Goal: Task Accomplishment & Management: Use online tool/utility

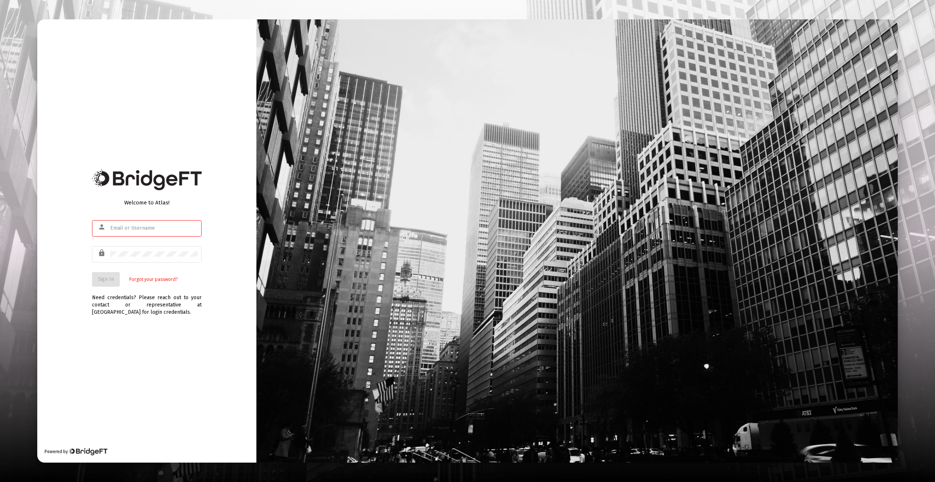
click at [141, 225] on input "text" at bounding box center [154, 228] width 88 height 6
click at [203, 216] on div "Welcome to Atlas! person lock Sign In Forgot your password? Need credentials? P…" at bounding box center [146, 240] width 219 height 443
click at [190, 225] on input "text" at bounding box center [154, 228] width 88 height 6
click at [0, 481] on com-1password-button at bounding box center [0, 482] width 0 height 0
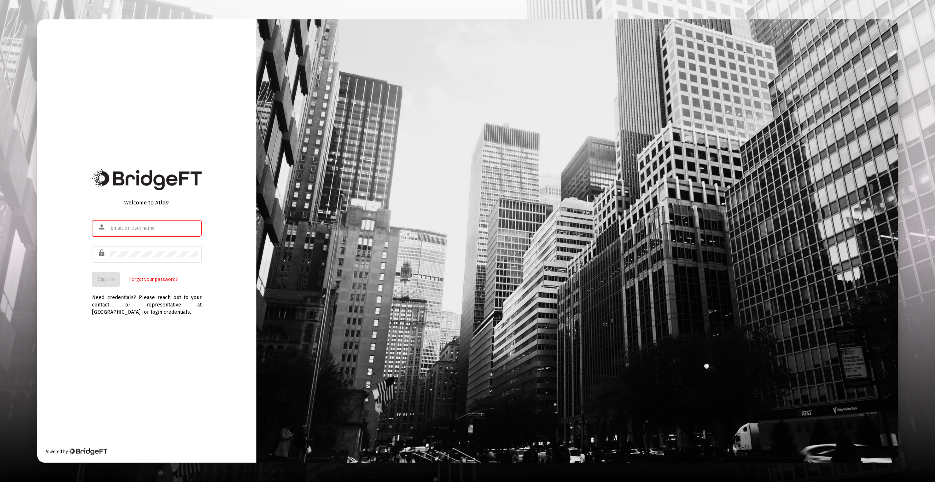
type input "nossie@ablewealth.com"
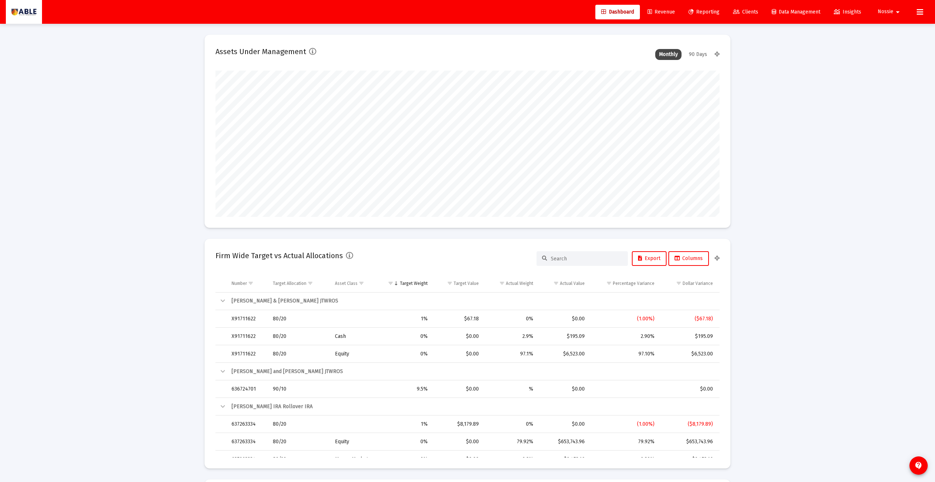
scroll to position [146, 271]
type input "[DATE]"
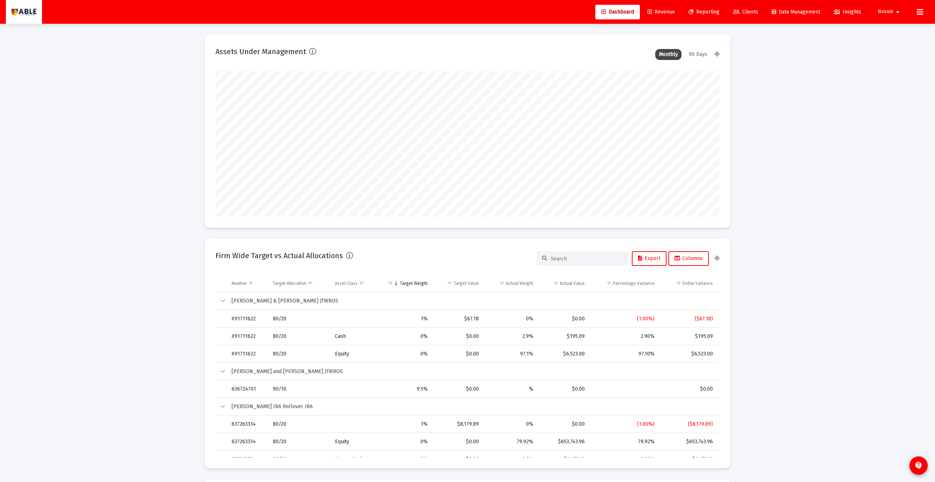
click at [691, 8] on link "Reporting" at bounding box center [704, 12] width 43 height 15
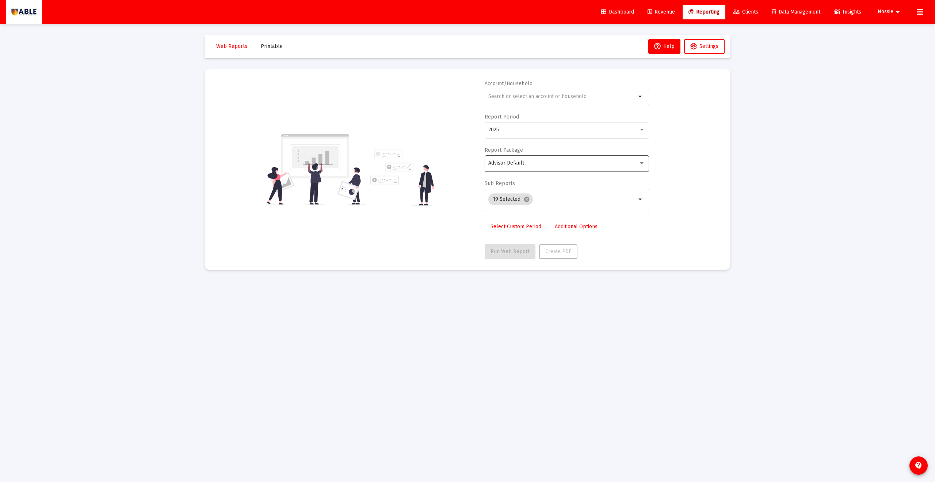
click at [643, 163] on div at bounding box center [642, 163] width 4 height 2
click at [674, 157] on div at bounding box center [467, 241] width 935 height 482
click at [647, 94] on div "arrow_drop_down" at bounding box center [567, 96] width 164 height 18
click at [672, 92] on div "Account/Household arrow_drop_down Report Period 2025 Report Package Advisor Def…" at bounding box center [468, 169] width 504 height 179
click at [653, 16] on link "Revenue" at bounding box center [661, 12] width 39 height 15
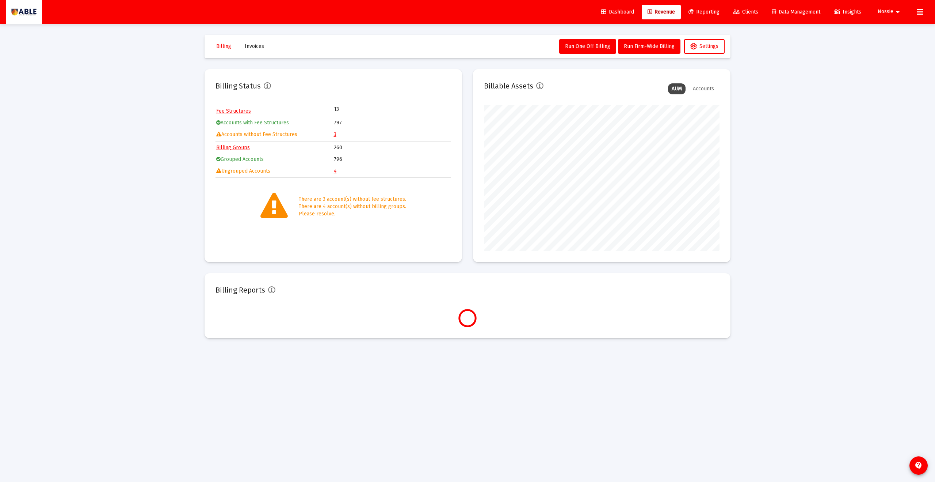
scroll to position [146, 236]
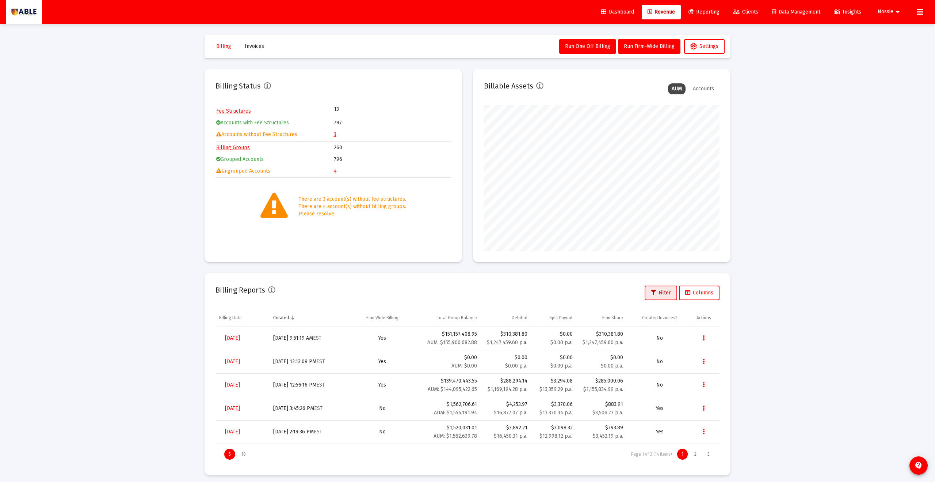
click at [662, 291] on span "Filter" at bounding box center [661, 292] width 20 height 6
click at [651, 289] on button "Filter" at bounding box center [661, 292] width 33 height 15
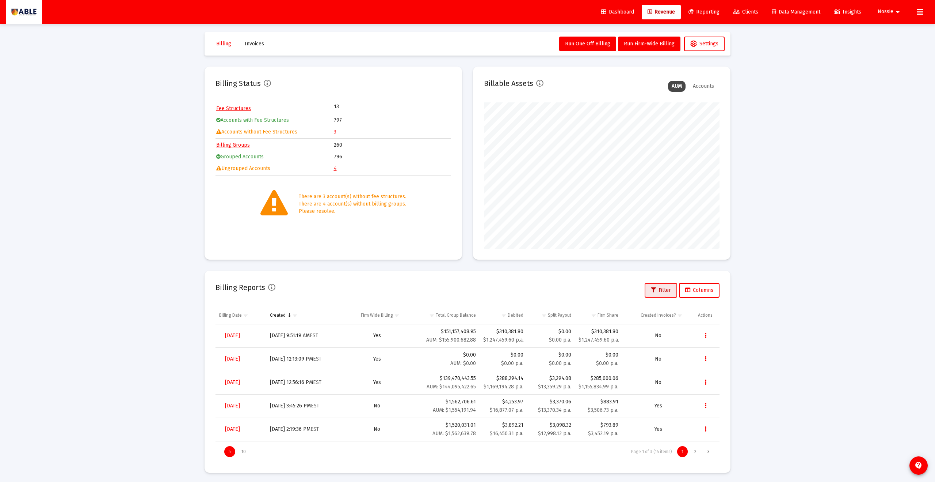
click at [651, 289] on icon at bounding box center [653, 290] width 5 height 5
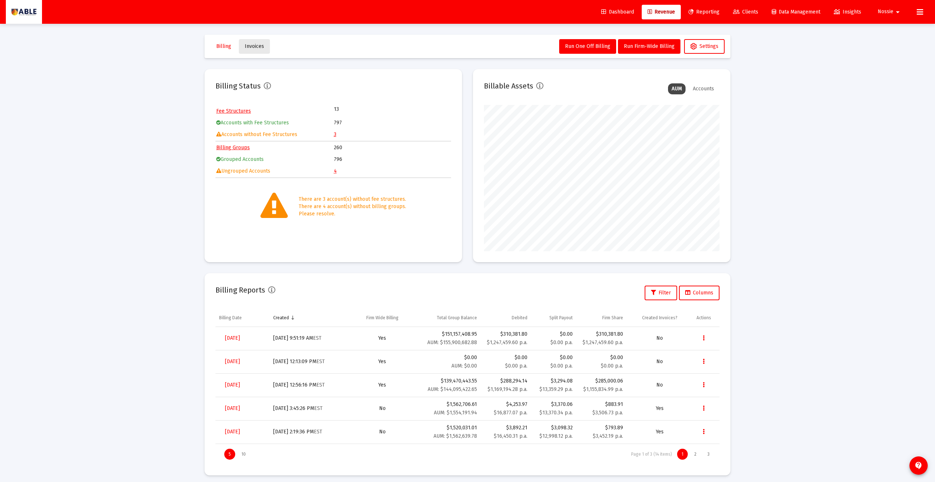
click at [256, 47] on span "Invoices" at bounding box center [254, 46] width 19 height 6
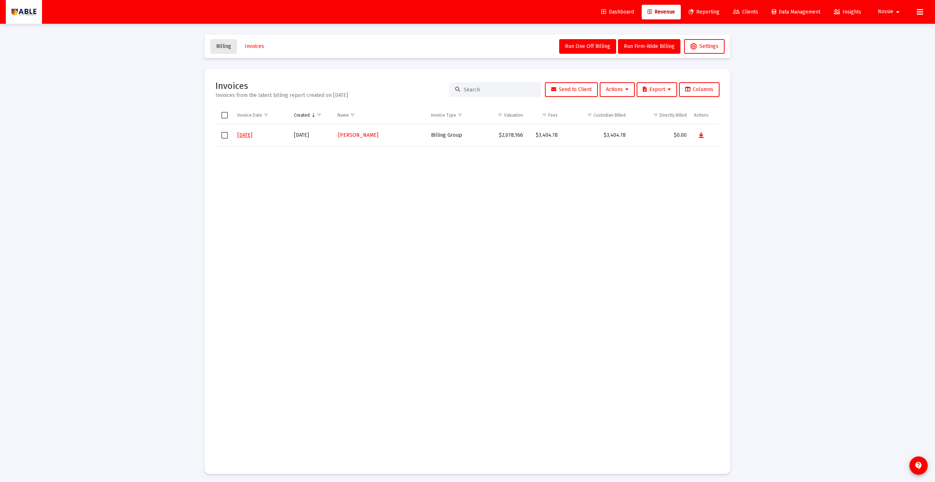
click at [229, 47] on span "Billing" at bounding box center [223, 46] width 15 height 6
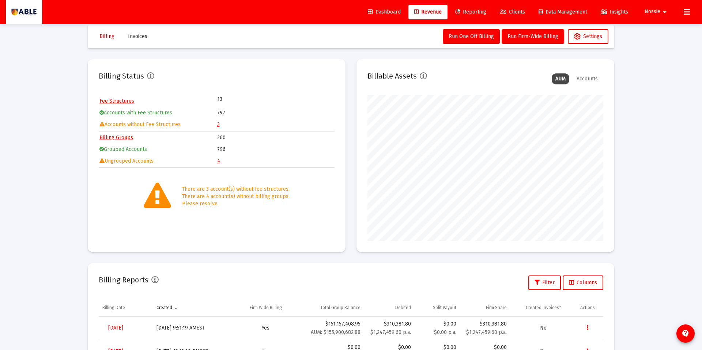
scroll to position [7, 0]
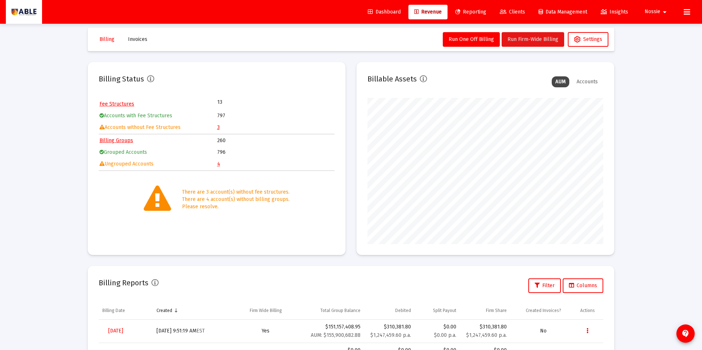
click at [538, 43] on button "Run Firm-Wide Billing" at bounding box center [532, 39] width 62 height 15
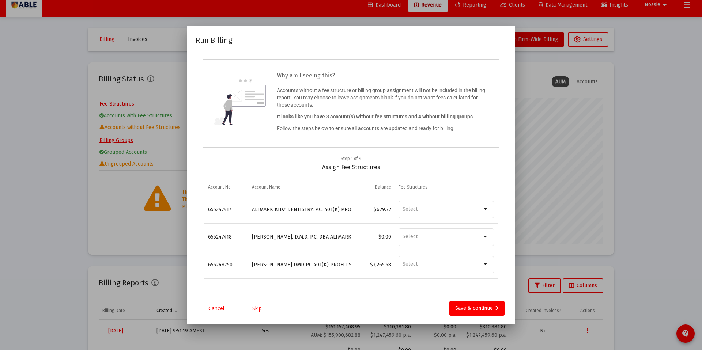
click at [255, 308] on link "Skip" at bounding box center [257, 308] width 37 height 7
click at [259, 308] on link "Skip" at bounding box center [257, 308] width 37 height 7
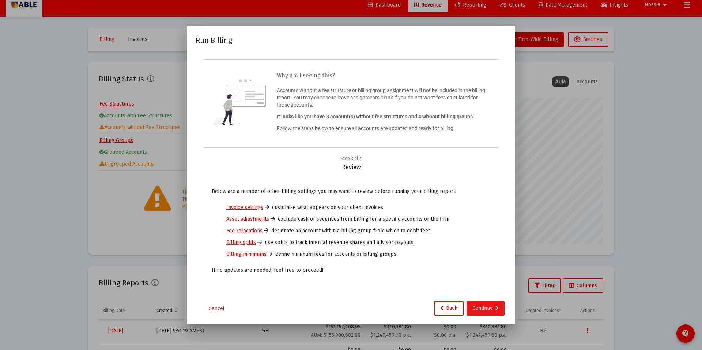
click at [472, 306] on div "Continue" at bounding box center [485, 308] width 26 height 15
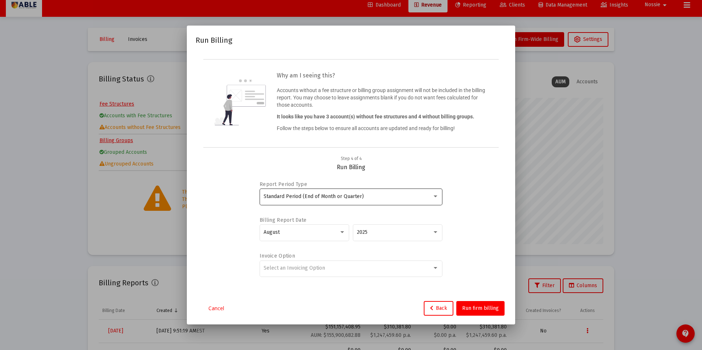
click at [417, 199] on div "Standard Period (End of Month or Quarter)" at bounding box center [347, 197] width 168 height 6
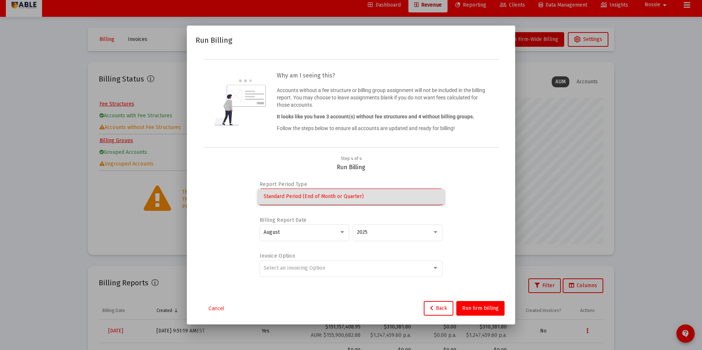
click at [459, 199] on div at bounding box center [351, 175] width 702 height 350
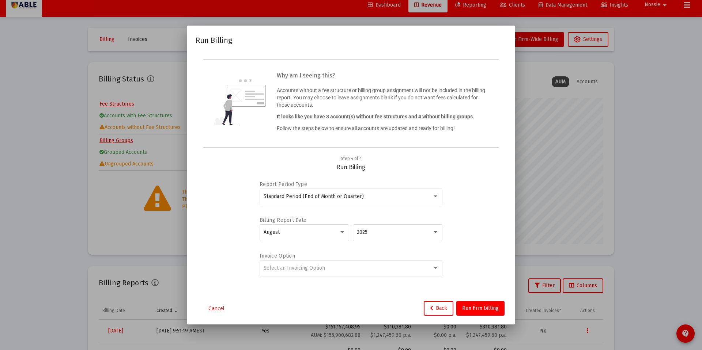
click at [220, 307] on link "Cancel" at bounding box center [216, 308] width 37 height 7
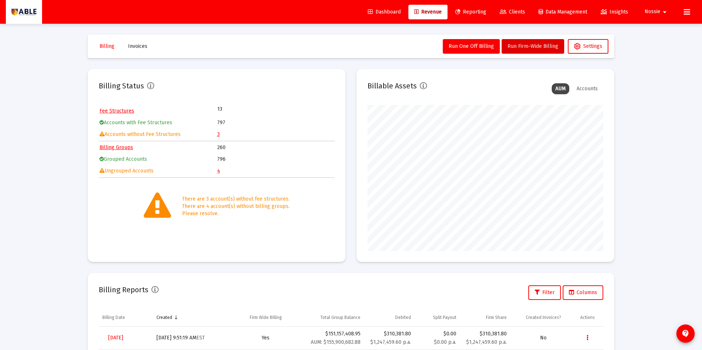
scroll to position [7, 0]
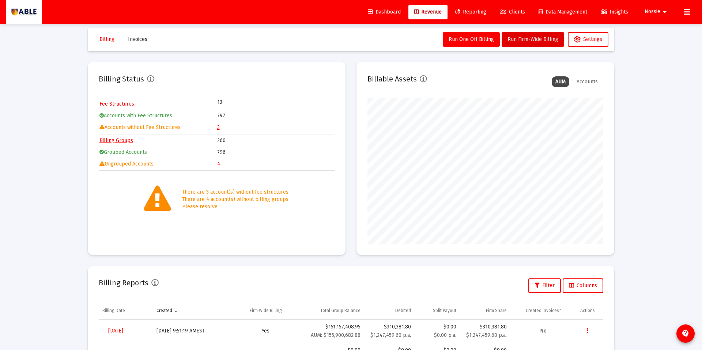
click at [657, 9] on span "Nossie" at bounding box center [652, 12] width 16 height 6
drag, startPoint x: 681, startPoint y: 85, endPoint x: 701, endPoint y: 34, distance: 54.6
click at [681, 84] on div at bounding box center [351, 175] width 702 height 350
click at [682, 16] on button at bounding box center [686, 12] width 15 height 15
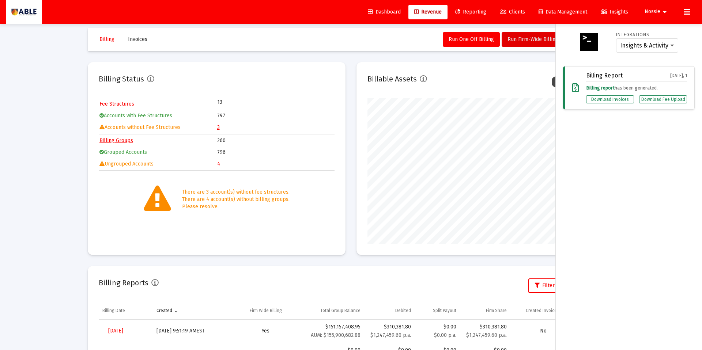
click at [25, 16] on img at bounding box center [23, 12] width 25 height 15
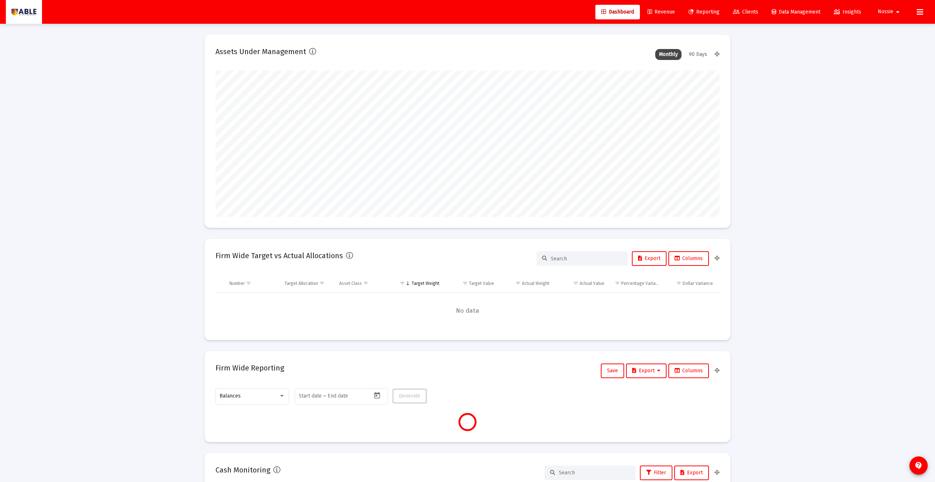
scroll to position [146, 504]
type input "[DATE]"
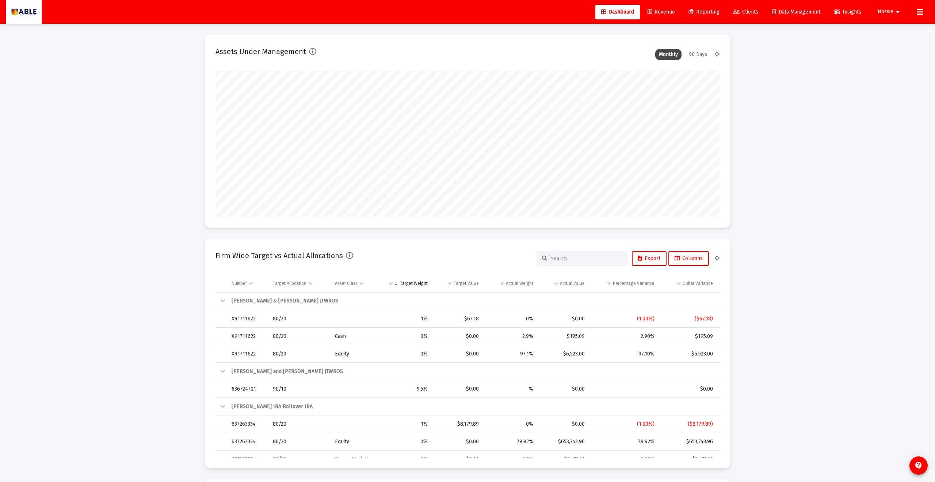
scroll to position [0, 0]
click at [879, 11] on span "Nossie" at bounding box center [886, 12] width 16 height 6
click at [908, 56] on button "Logout" at bounding box center [891, 49] width 43 height 18
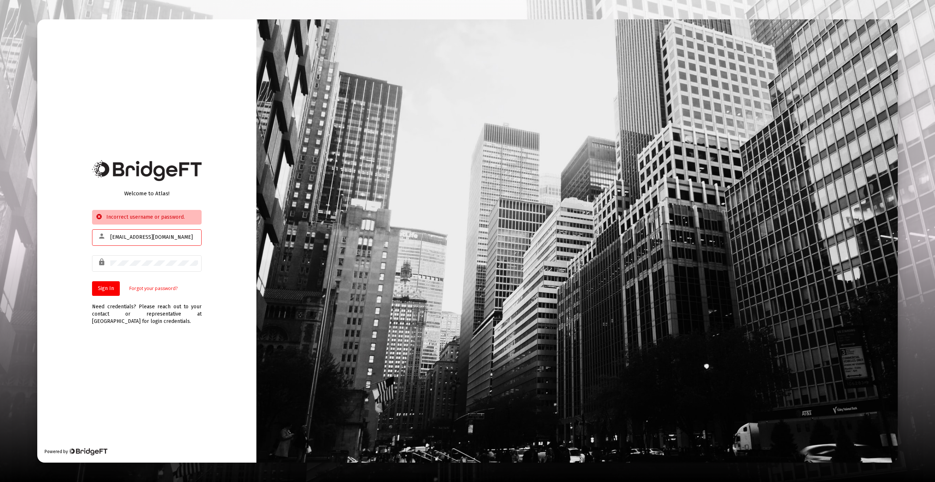
click at [122, 234] on input "[EMAIL_ADDRESS][DOMAIN_NAME]" at bounding box center [154, 237] width 88 height 6
click at [125, 237] on input "[EMAIL_ADDRESS][DOMAIN_NAME]" at bounding box center [154, 237] width 88 height 6
drag, startPoint x: 122, startPoint y: 237, endPoint x: 128, endPoint y: 237, distance: 5.1
click at [128, 237] on input "[EMAIL_ADDRESS][DOMAIN_NAME]" at bounding box center [154, 237] width 88 height 6
drag, startPoint x: 126, startPoint y: 237, endPoint x: 122, endPoint y: 238, distance: 4.8
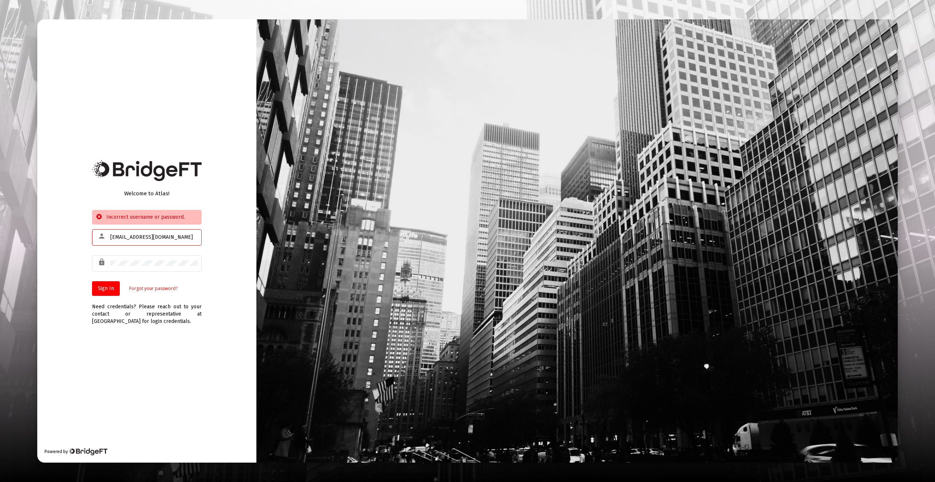
click at [122, 238] on input "[EMAIL_ADDRESS][DOMAIN_NAME]" at bounding box center [154, 237] width 88 height 6
type input "[EMAIL_ADDRESS][DOMAIN_NAME]"
click at [211, 337] on div "Welcome to Atlas! Incorrect username or password. person [EMAIL_ADDRESS][DOMAIN…" at bounding box center [146, 240] width 219 height 443
click at [128, 266] on div at bounding box center [154, 263] width 88 height 18
click at [104, 289] on span "Sign In" at bounding box center [106, 288] width 16 height 6
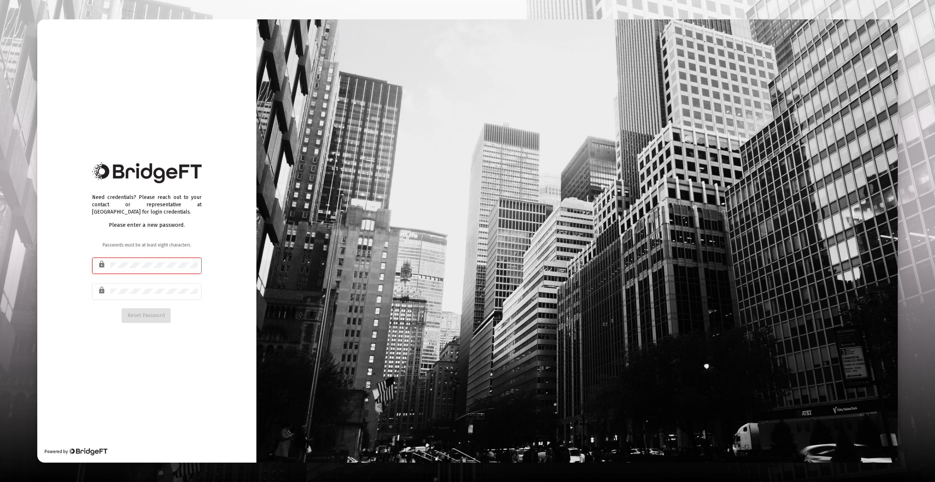
click at [132, 267] on body "Need credentials? Please reach out to your contact or representative at [GEOGRA…" at bounding box center [467, 241] width 935 height 482
click at [145, 322] on button "Reset Password" at bounding box center [146, 315] width 49 height 15
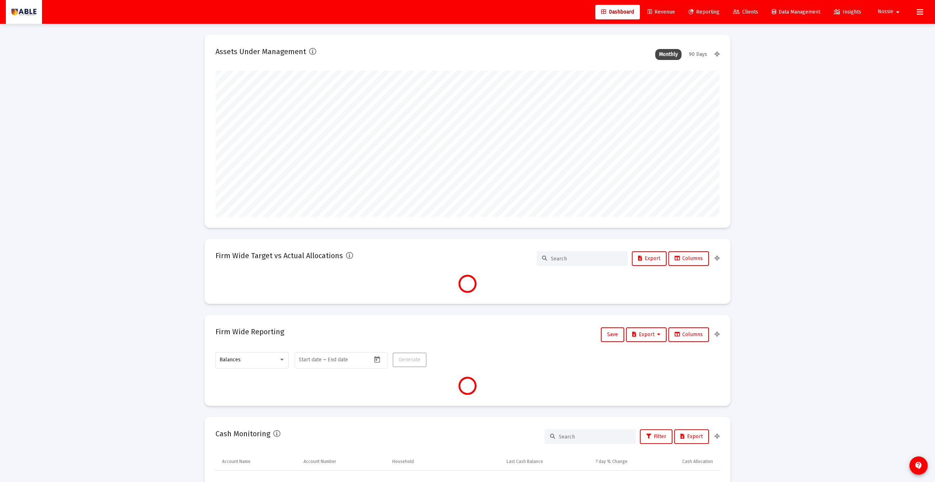
scroll to position [146, 271]
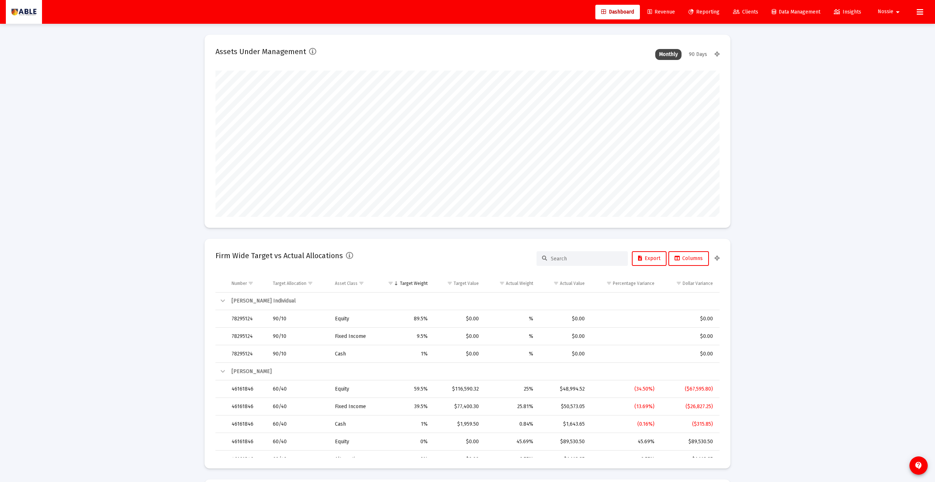
type input "[DATE]"
click at [669, 14] on span "Revenue" at bounding box center [661, 12] width 27 height 6
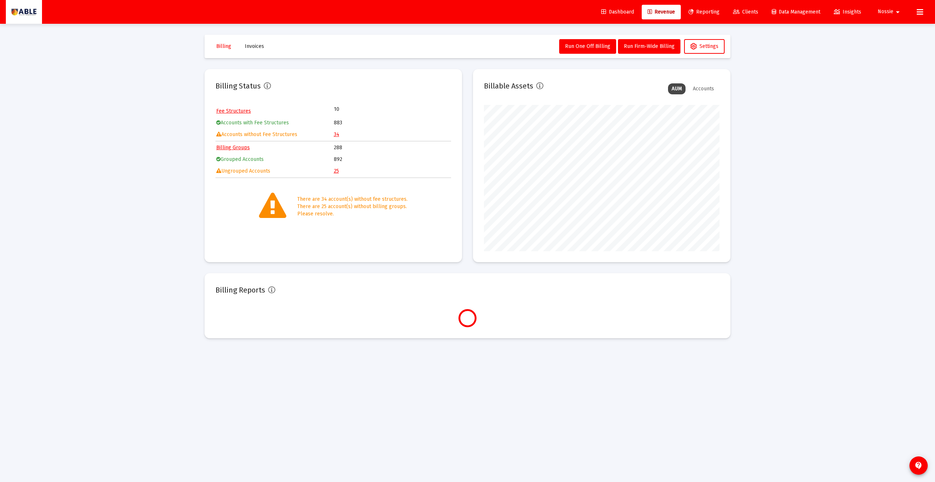
scroll to position [146, 236]
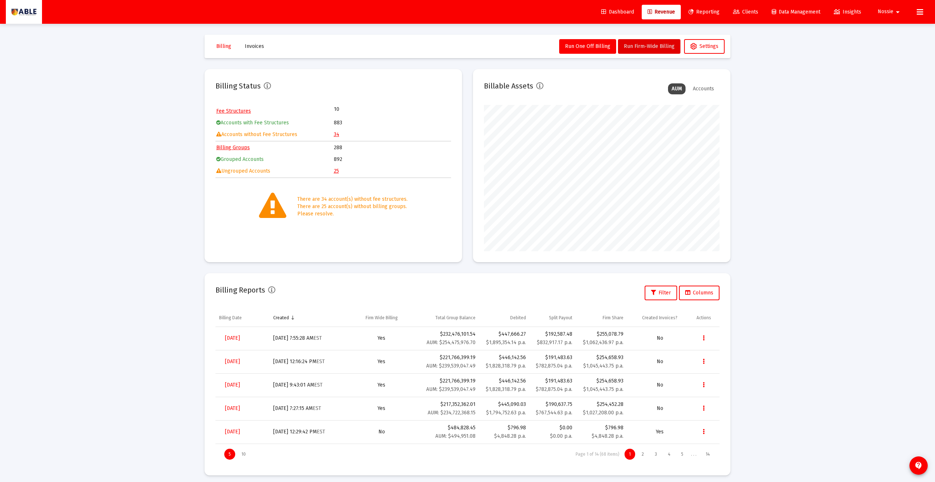
drag, startPoint x: 635, startPoint y: 50, endPoint x: 752, endPoint y: 150, distance: 153.6
click at [752, 150] on div "Loading... Billing Invoices Run One Off Billing Run Firm-Wide Billing Settings …" at bounding box center [467, 243] width 935 height 486
click at [641, 43] on span "Run Firm-Wide Billing" at bounding box center [649, 46] width 51 height 6
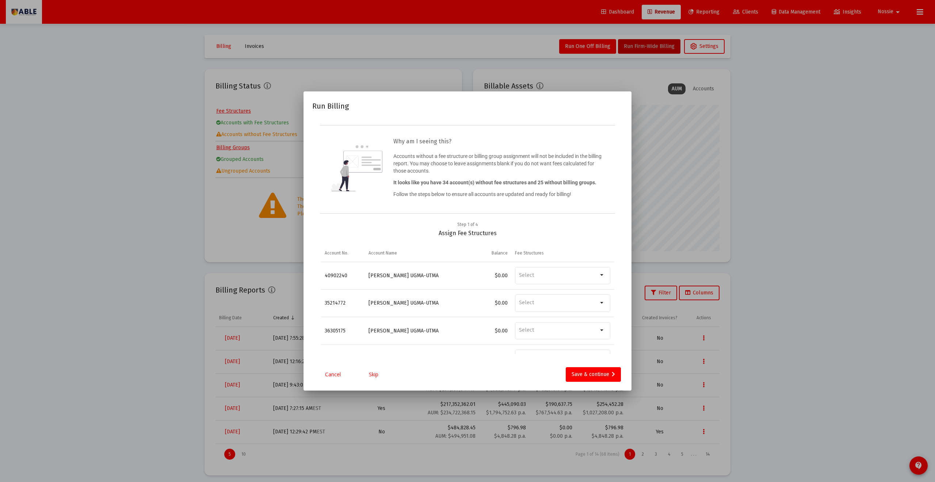
click at [376, 376] on link "Skip" at bounding box center [374, 373] width 37 height 7
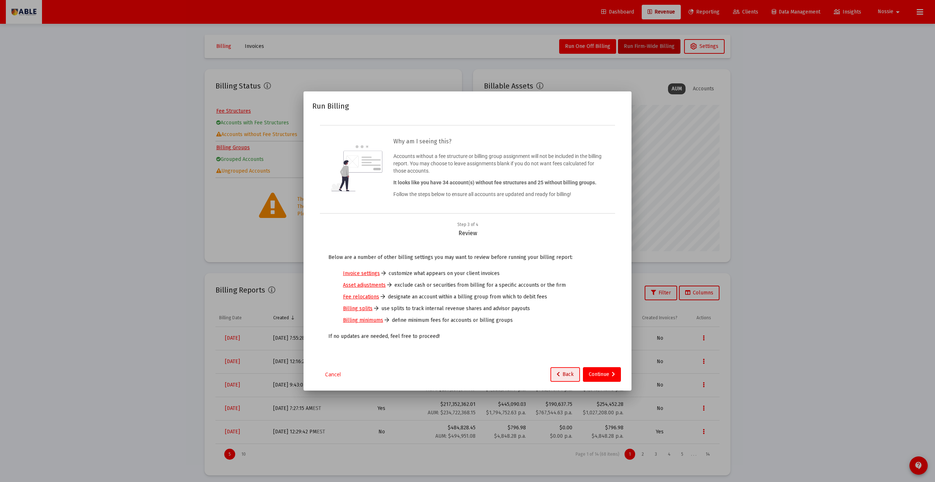
click at [565, 375] on span "Back" at bounding box center [565, 374] width 17 height 6
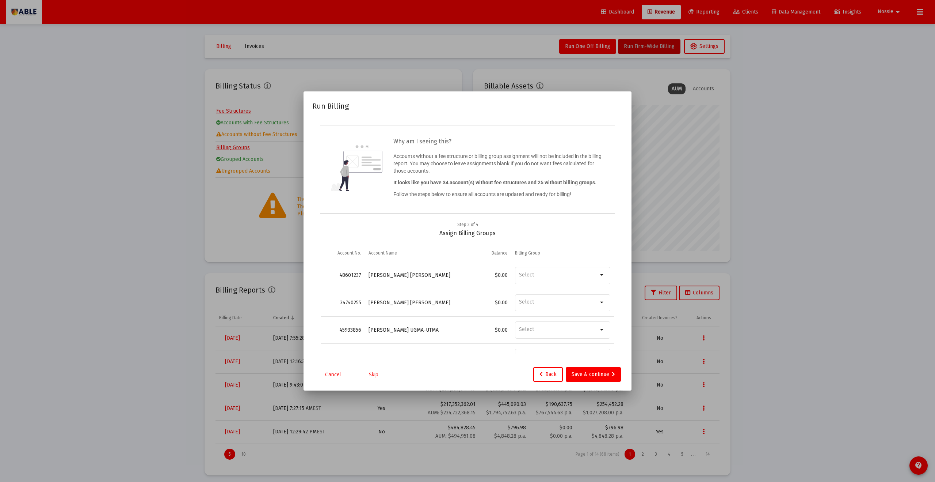
click at [377, 374] on link "Skip" at bounding box center [374, 373] width 37 height 7
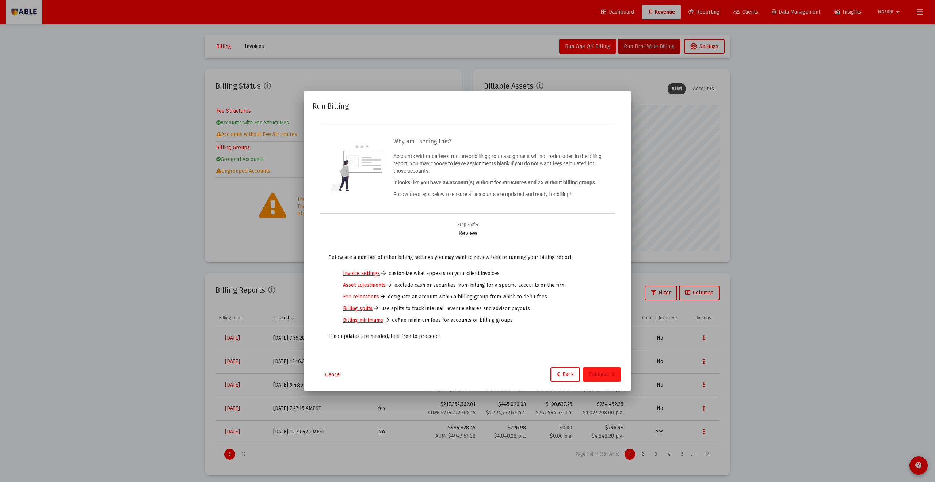
click at [603, 372] on div "Continue" at bounding box center [602, 374] width 26 height 15
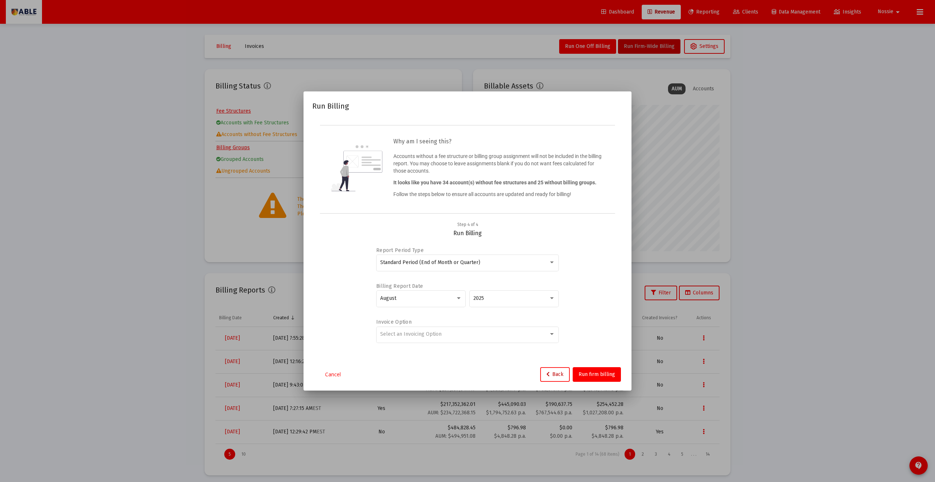
click at [555, 370] on button "Back" at bounding box center [555, 374] width 30 height 15
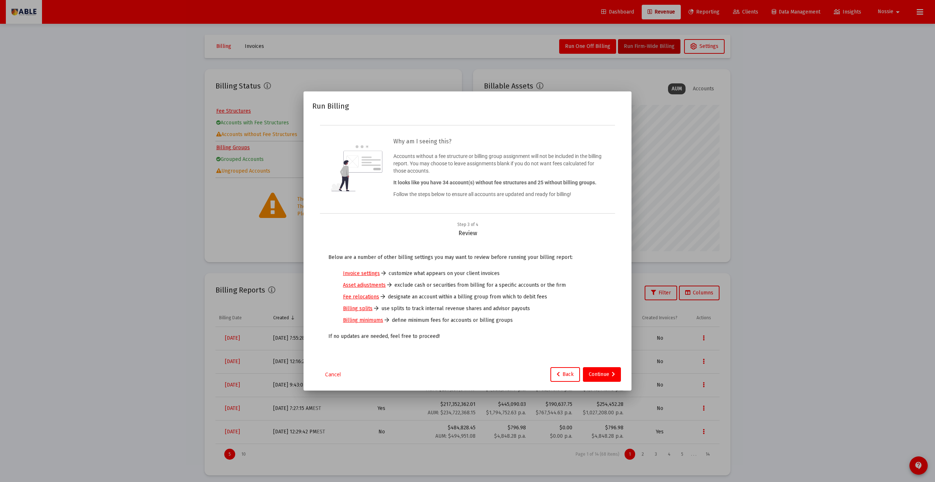
click at [359, 275] on link "Invoice settings" at bounding box center [361, 273] width 37 height 7
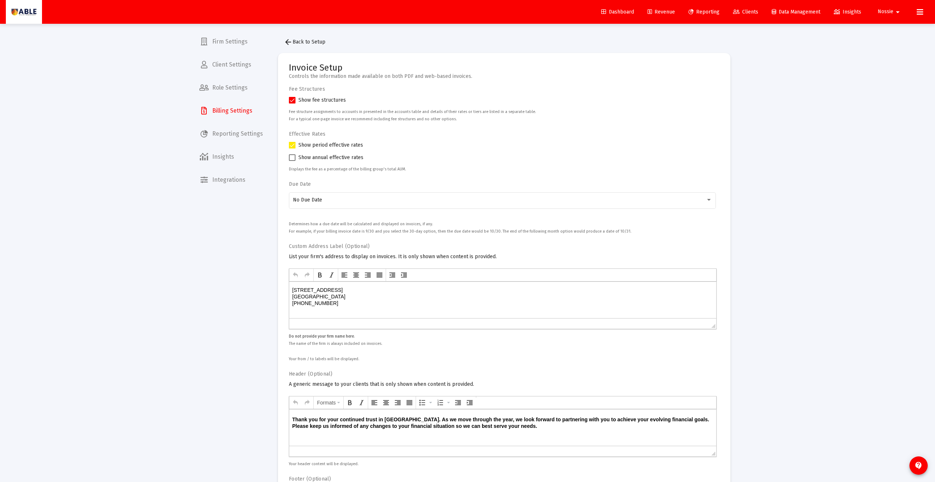
scroll to position [213, 0]
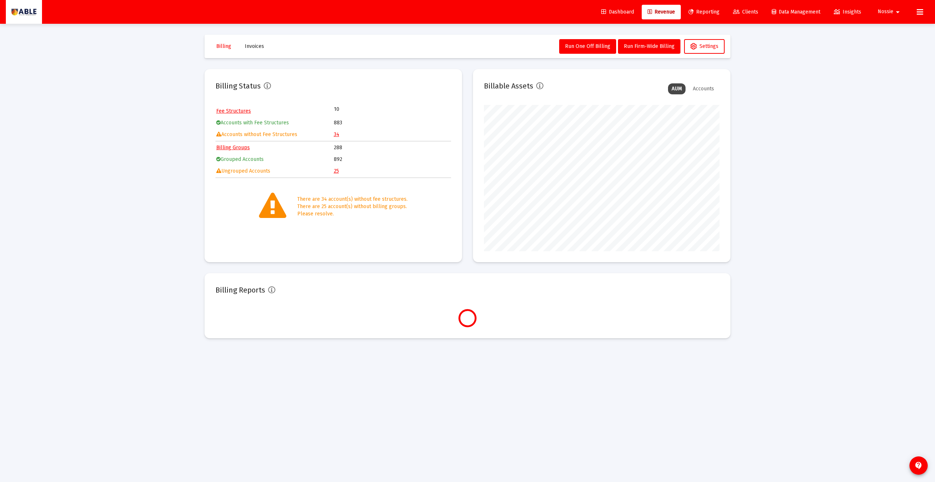
scroll to position [146, 236]
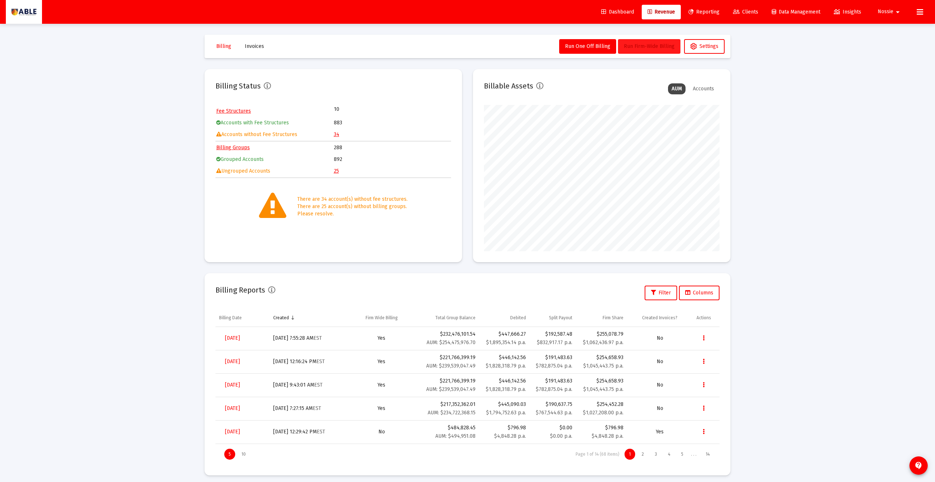
click at [654, 43] on span "Run Firm-Wide Billing" at bounding box center [649, 46] width 51 height 6
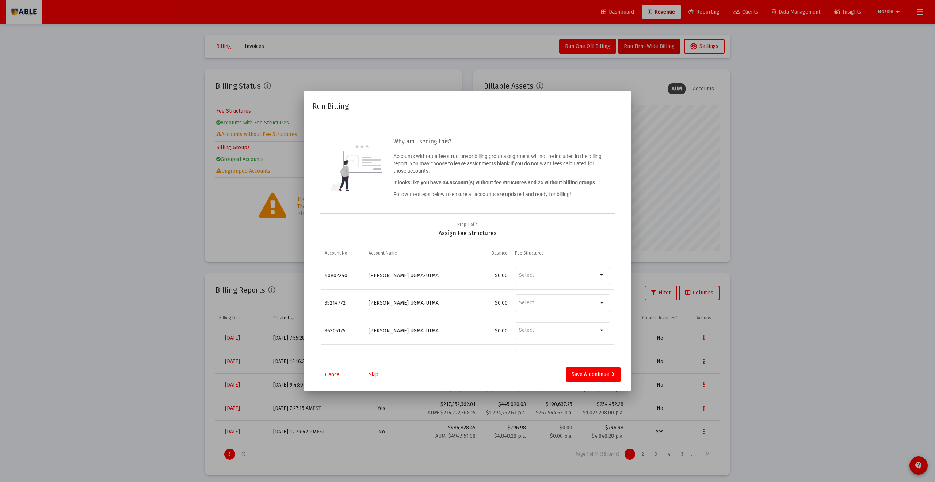
click at [371, 376] on link "Skip" at bounding box center [374, 373] width 37 height 7
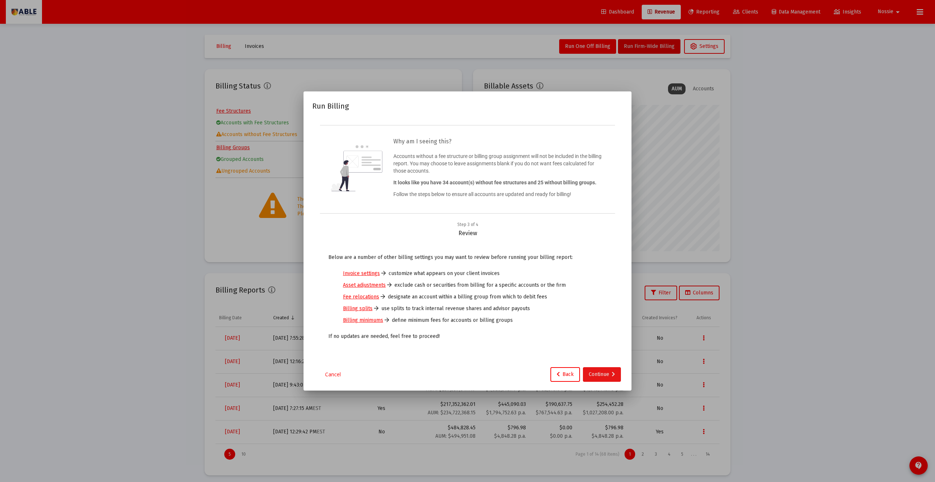
click at [610, 379] on div "Continue" at bounding box center [602, 374] width 26 height 15
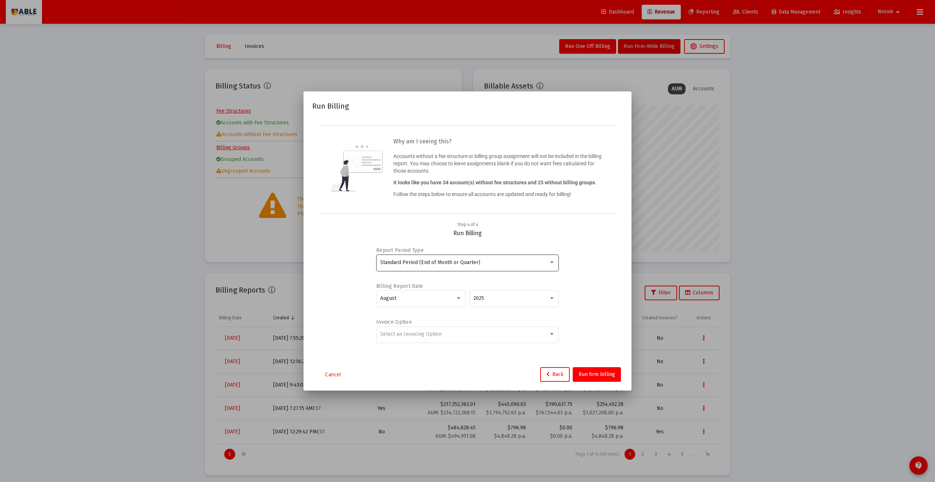
click at [470, 269] on div "Standard Period (End of Month or Quarter)" at bounding box center [467, 262] width 175 height 18
click at [509, 265] on span "Standard Period (End of Month or Quarter)" at bounding box center [467, 262] width 175 height 15
click at [521, 332] on div "Select an Invoicing Option" at bounding box center [464, 334] width 168 height 6
click at [476, 336] on span "No Invoice" at bounding box center [467, 333] width 175 height 15
click at [433, 303] on div "August" at bounding box center [421, 298] width 82 height 18
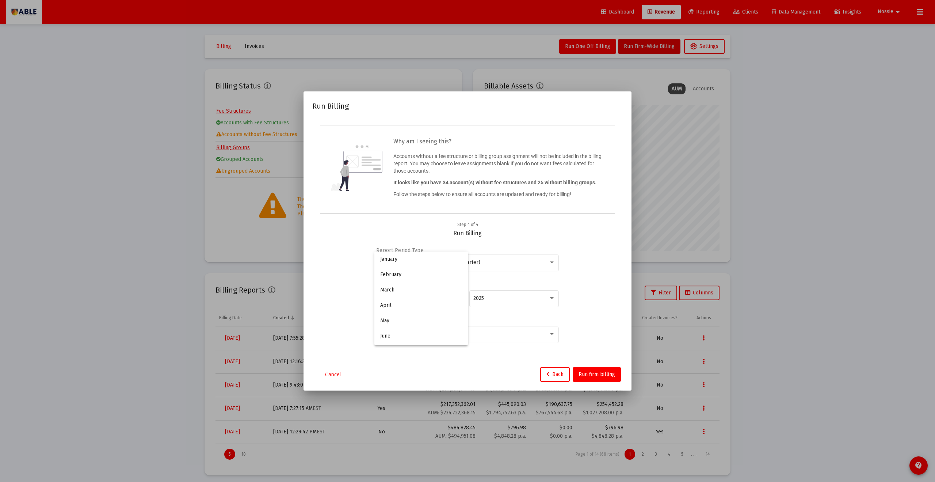
scroll to position [68, 0]
click at [417, 316] on span "September" at bounding box center [421, 313] width 82 height 15
click at [583, 377] on span "Run firm billing" at bounding box center [597, 374] width 37 height 6
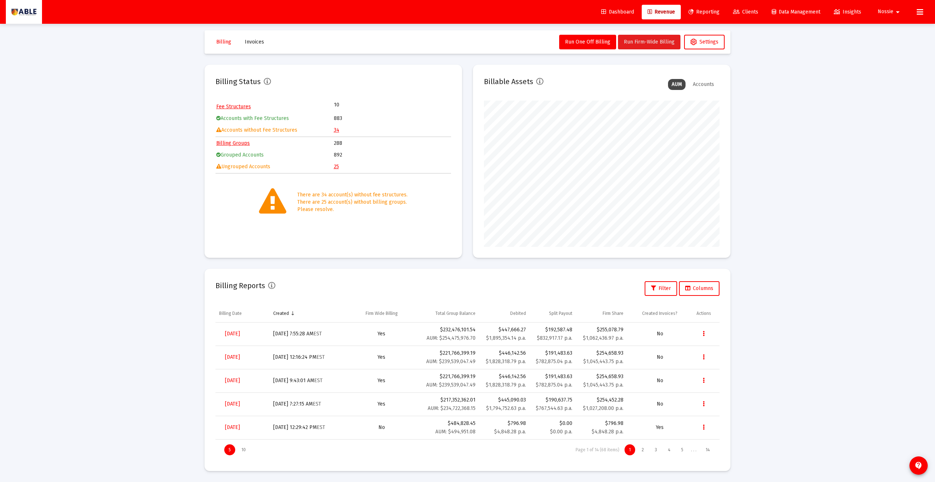
scroll to position [0, 0]
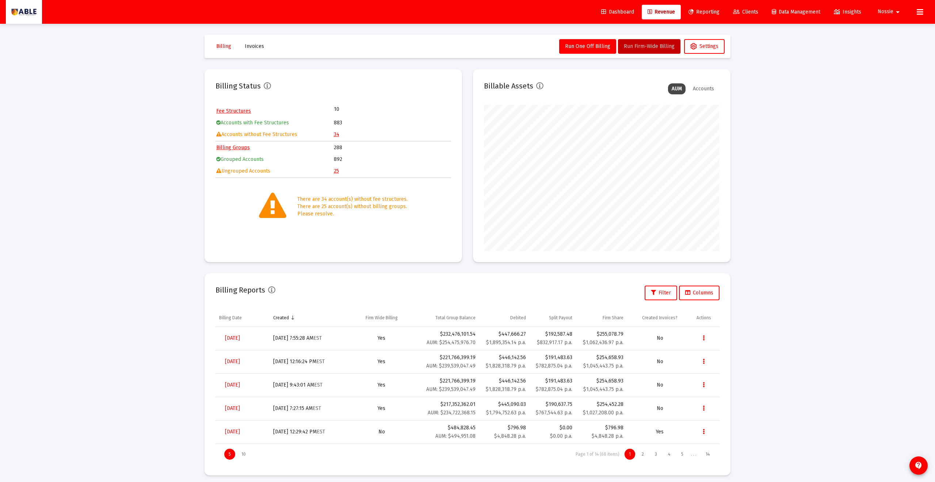
click at [892, 17] on button "Nossie arrow_drop_down" at bounding box center [890, 11] width 42 height 15
click at [812, 78] on div at bounding box center [467, 241] width 935 height 482
click at [894, 13] on mat-icon "arrow_drop_down" at bounding box center [898, 12] width 9 height 15
click at [915, 13] on div at bounding box center [467, 241] width 935 height 482
click at [921, 13] on icon at bounding box center [920, 12] width 7 height 9
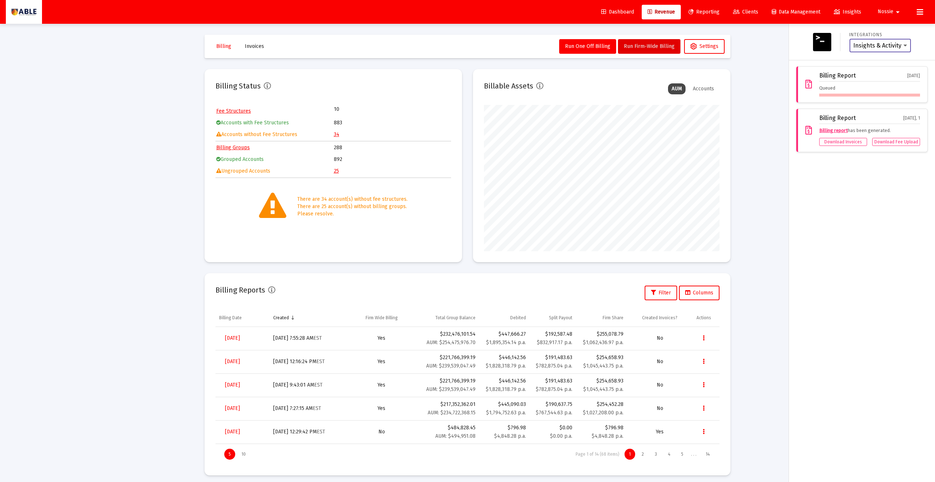
scroll to position [4, 0]
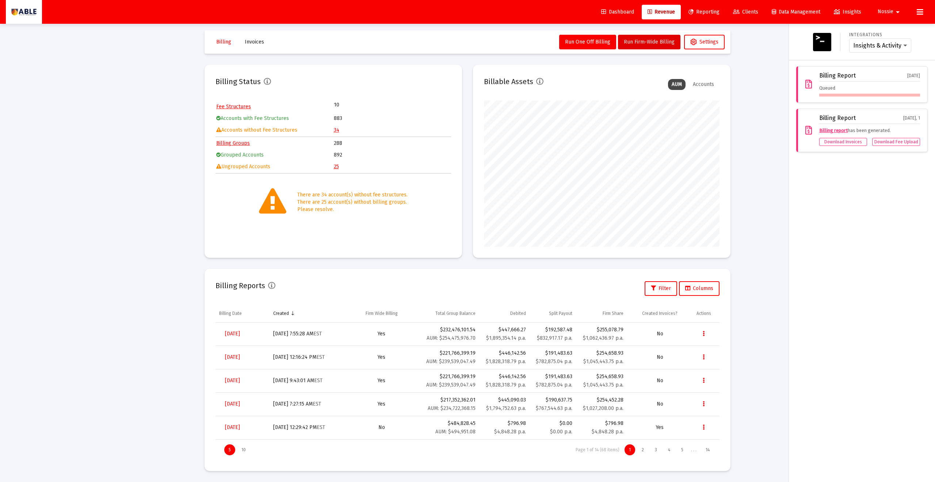
click at [824, 87] on div "Queued" at bounding box center [870, 90] width 101 height 12
click at [811, 88] on icon at bounding box center [809, 84] width 7 height 9
click at [757, 117] on div at bounding box center [467, 241] width 935 height 482
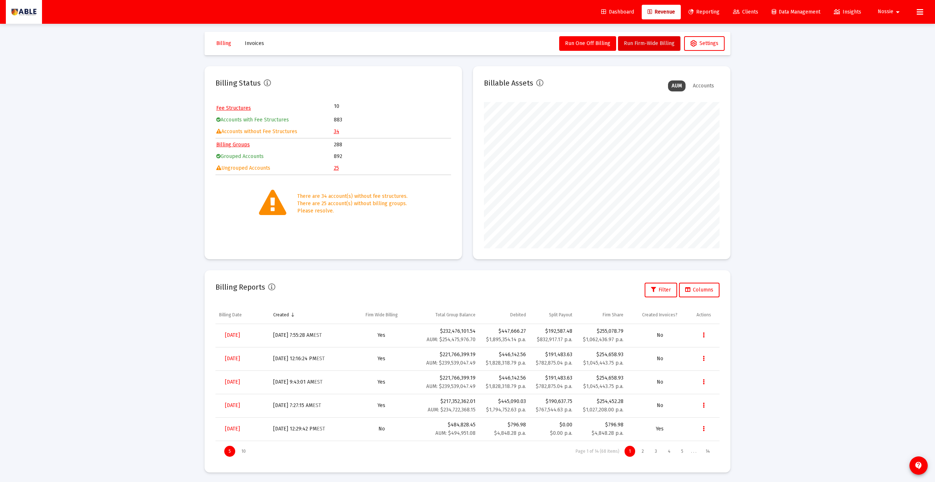
click at [917, 15] on icon at bounding box center [920, 12] width 7 height 9
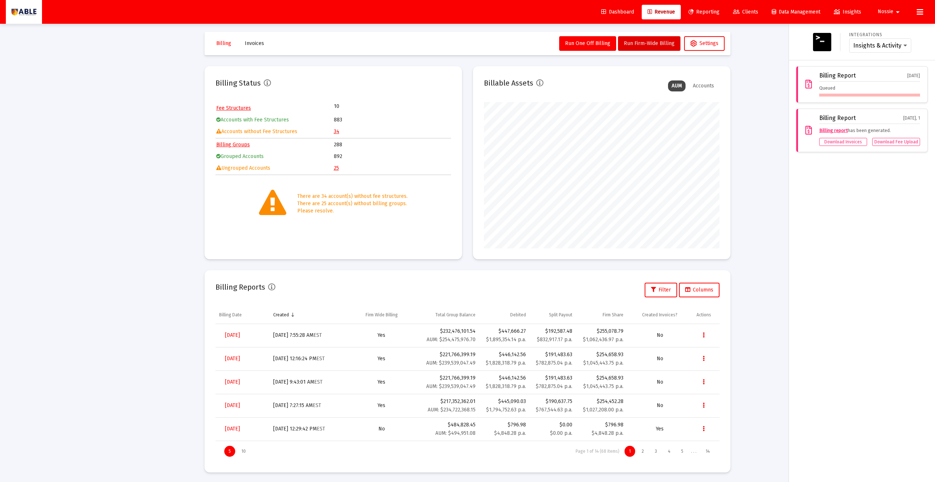
click at [865, 91] on div "Queued" at bounding box center [870, 90] width 101 height 12
click at [890, 86] on div "Queued" at bounding box center [870, 90] width 101 height 12
click at [881, 88] on div "Queued" at bounding box center [870, 90] width 101 height 12
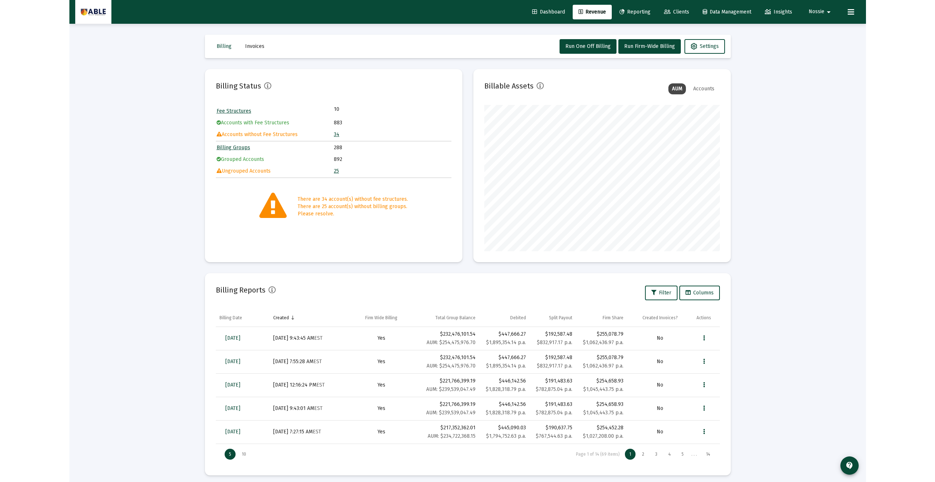
scroll to position [146, 236]
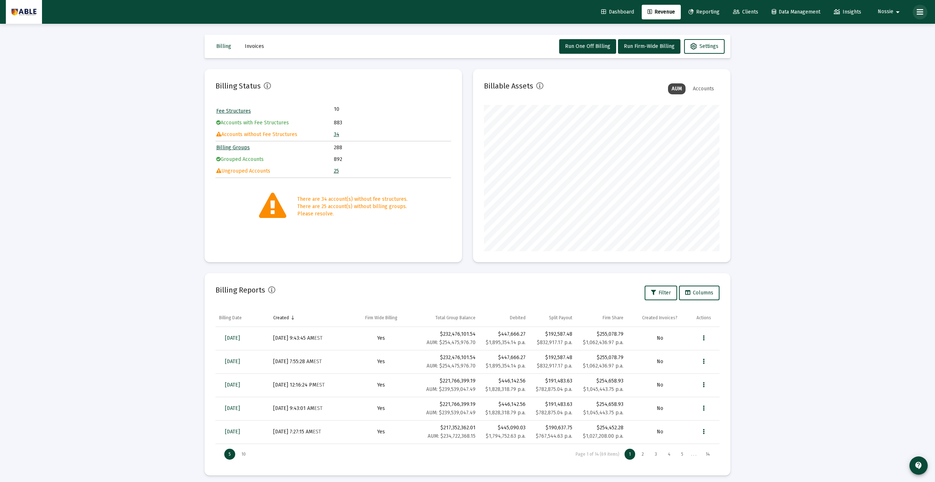
click at [918, 12] on icon at bounding box center [920, 12] width 7 height 9
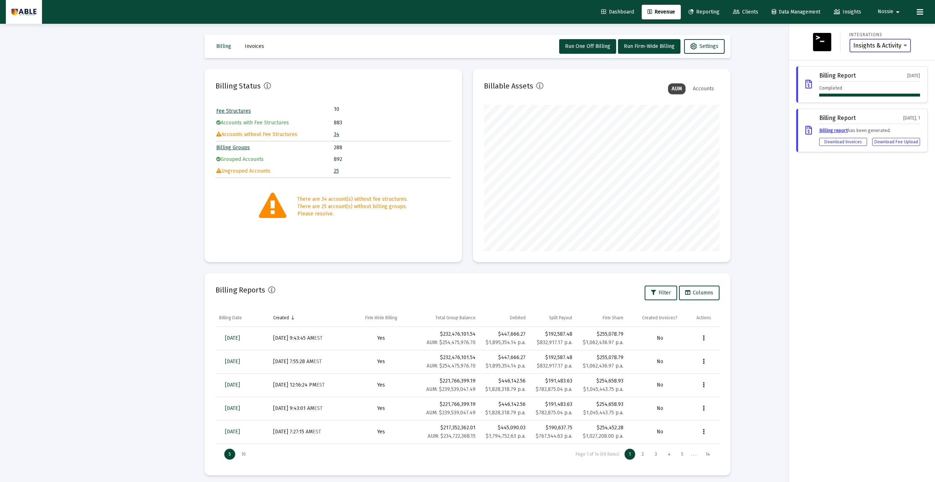
scroll to position [4, 0]
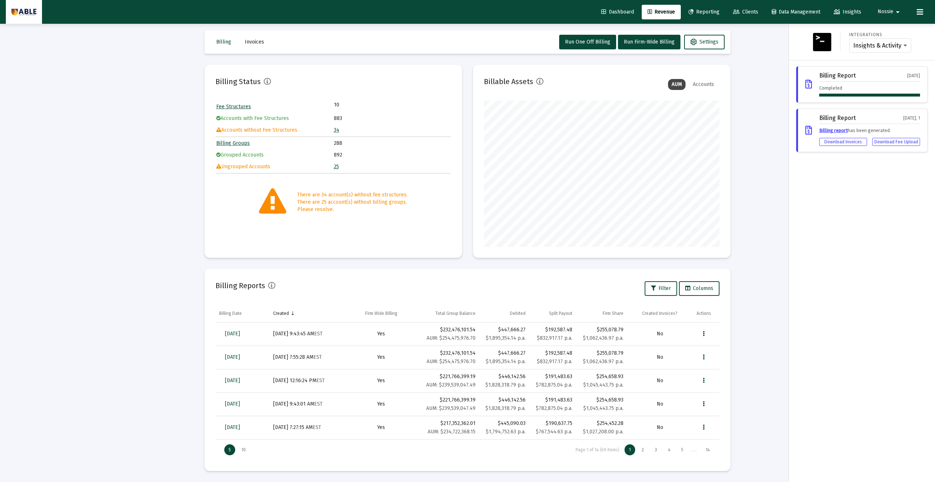
click at [810, 86] on icon at bounding box center [809, 84] width 7 height 9
drag, startPoint x: 855, startPoint y: 81, endPoint x: 858, endPoint y: 73, distance: 8.9
click at [855, 80] on div "Billing Report Sep 29, 2025 Completed" at bounding box center [870, 84] width 101 height 24
click at [867, 72] on div "Billing Report Sep 29, 2025 Completed" at bounding box center [863, 84] width 132 height 37
click at [845, 84] on div "Completed" at bounding box center [870, 90] width 101 height 12
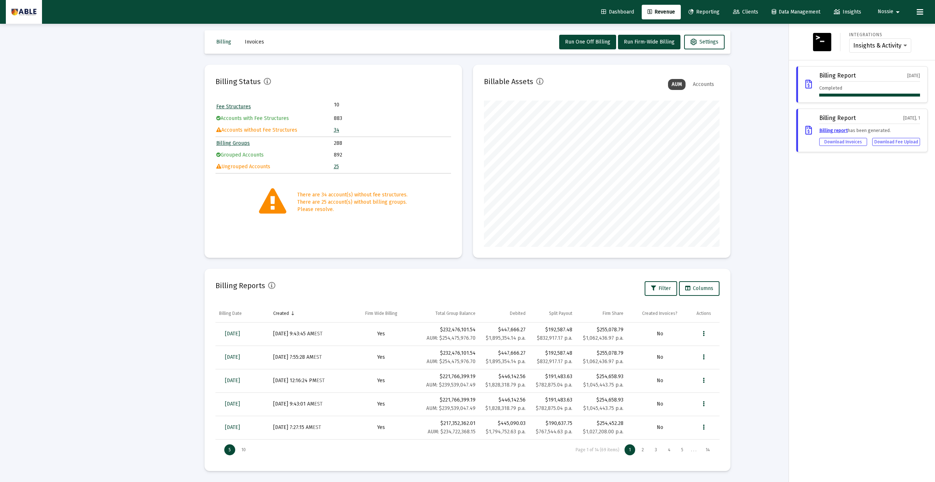
click at [808, 83] on icon at bounding box center [809, 84] width 7 height 9
drag, startPoint x: 877, startPoint y: 78, endPoint x: 900, endPoint y: 78, distance: 23.4
click at [878, 78] on div "Billing Report Sep 29, 2025" at bounding box center [870, 76] width 101 height 9
click at [902, 85] on div "Completed" at bounding box center [870, 90] width 101 height 12
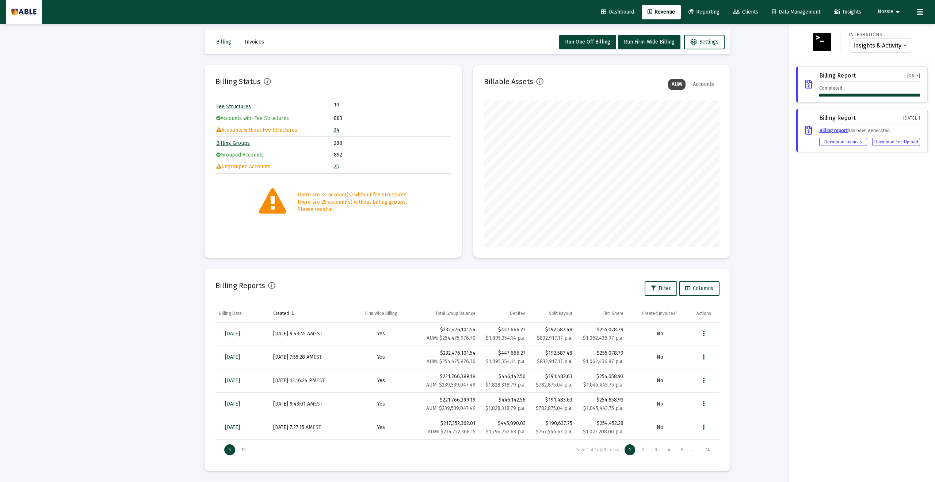
drag, startPoint x: 902, startPoint y: 85, endPoint x: 905, endPoint y: 91, distance: 6.9
click at [902, 85] on div "Completed" at bounding box center [870, 90] width 101 height 12
click at [908, 92] on div "Completed" at bounding box center [870, 90] width 101 height 12
click at [911, 78] on div "[DATE]" at bounding box center [914, 75] width 13 height 7
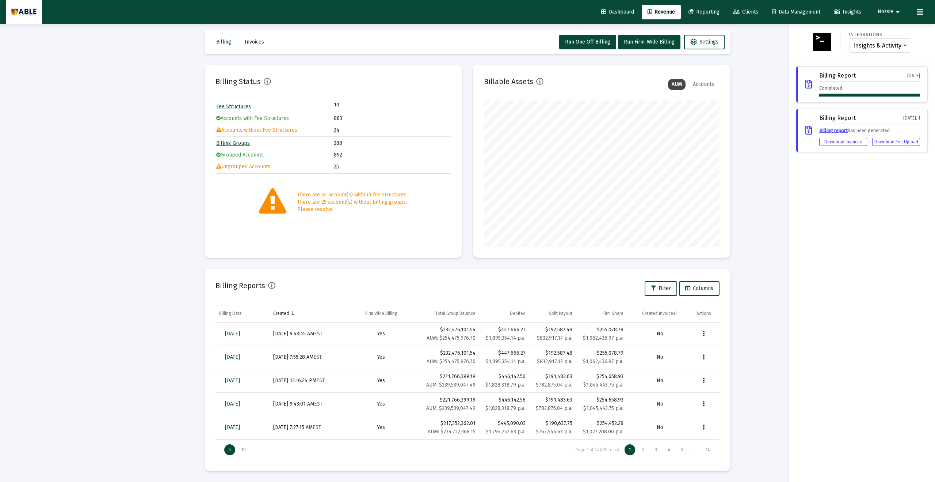
click at [908, 73] on div "[DATE]" at bounding box center [914, 75] width 13 height 7
drag, startPoint x: 815, startPoint y: 82, endPoint x: 801, endPoint y: 84, distance: 14.3
click at [814, 82] on div "Billing Report Sep 29, 2025 Completed" at bounding box center [863, 84] width 132 height 37
click at [807, 83] on icon at bounding box center [809, 84] width 7 height 9
click at [807, 84] on icon at bounding box center [809, 84] width 7 height 9
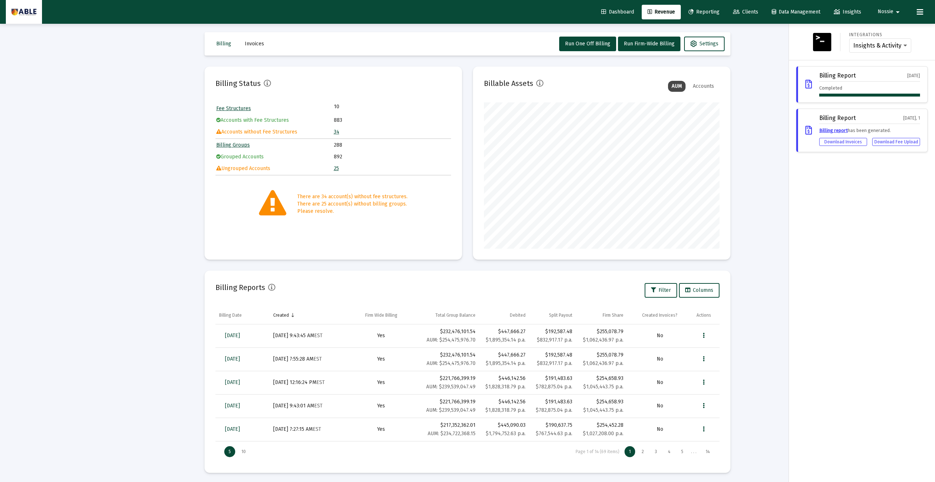
scroll to position [4, 0]
click at [845, 87] on div "Completed" at bounding box center [870, 90] width 101 height 12
click at [845, 77] on div "Billing Report" at bounding box center [838, 75] width 37 height 7
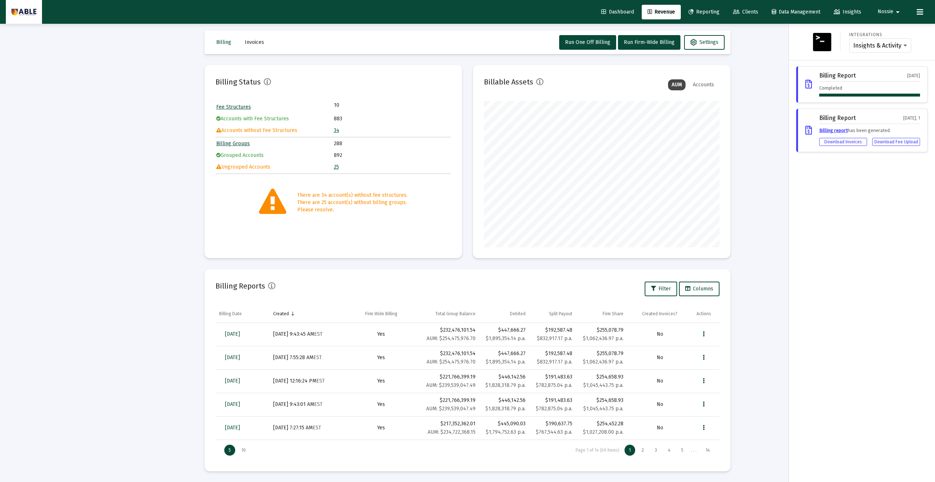
click at [845, 77] on div "Billing Report" at bounding box center [838, 75] width 37 height 7
click at [856, 77] on div "Billing Report Sep 29, 2025" at bounding box center [870, 76] width 101 height 9
click at [849, 77] on div "Billing Report" at bounding box center [838, 75] width 37 height 7
drag, startPoint x: 225, startPoint y: 334, endPoint x: 230, endPoint y: 333, distance: 4.4
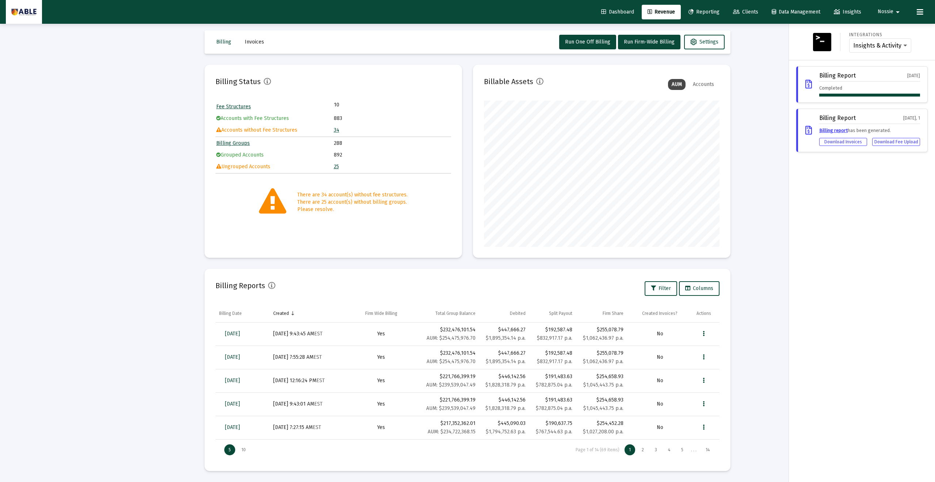
click at [226, 334] on div at bounding box center [467, 241] width 935 height 482
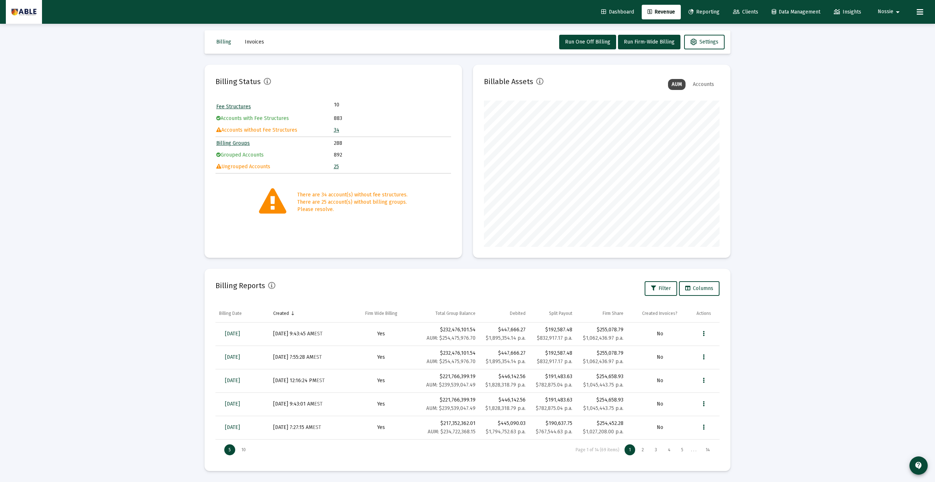
click at [232, 332] on div "Dashboard Revenue Reporting Clients Data Management Insights Nossie arrow_drop_…" at bounding box center [467, 237] width 935 height 482
click at [236, 331] on span "[DATE]" at bounding box center [232, 333] width 15 height 6
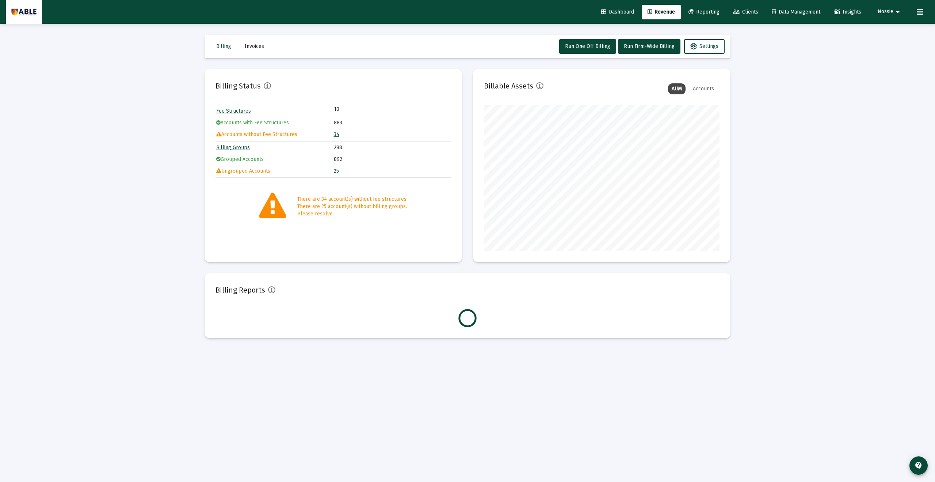
scroll to position [146, 236]
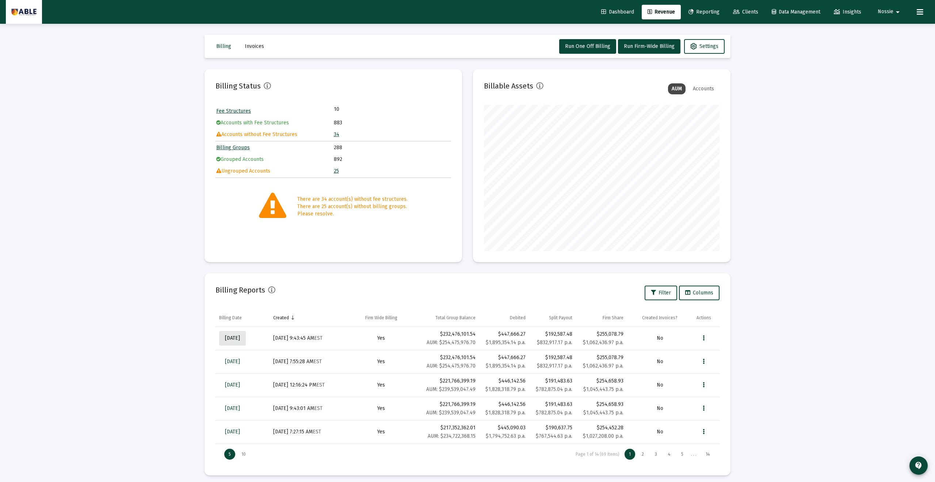
click at [240, 338] on span "[DATE]" at bounding box center [232, 338] width 15 height 6
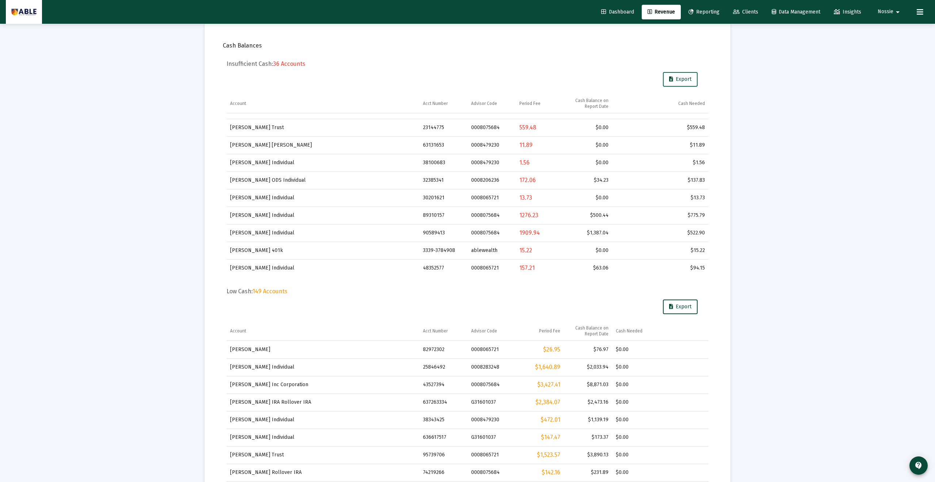
scroll to position [207, 0]
click at [686, 77] on span "Export" at bounding box center [680, 77] width 22 height 6
